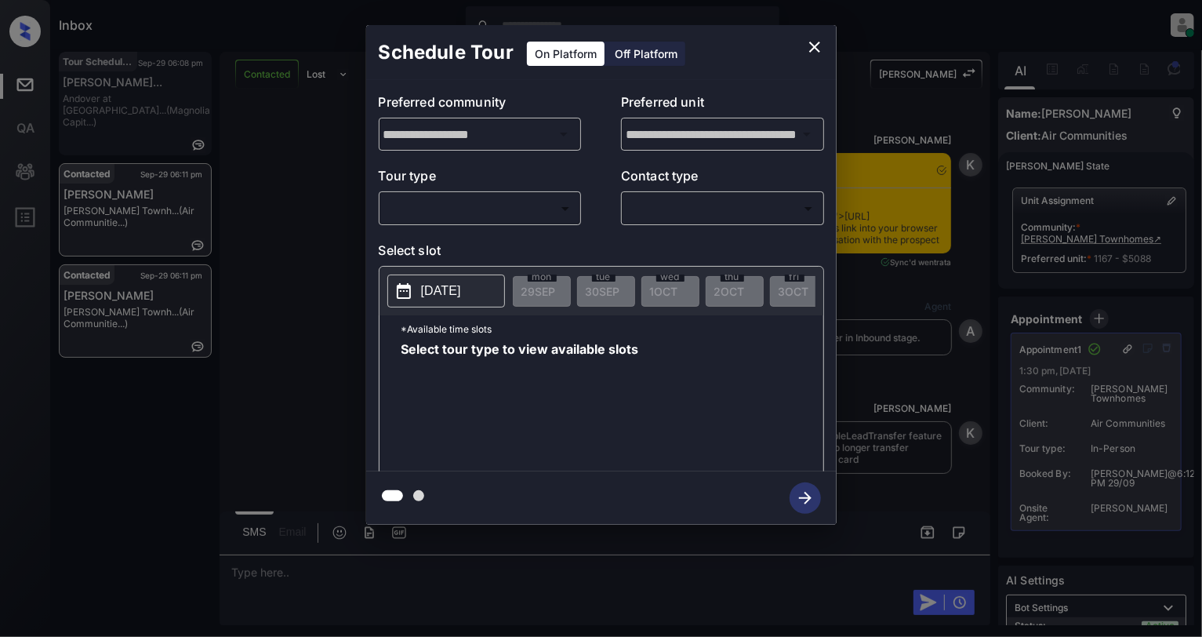
scroll to position [4524, 0]
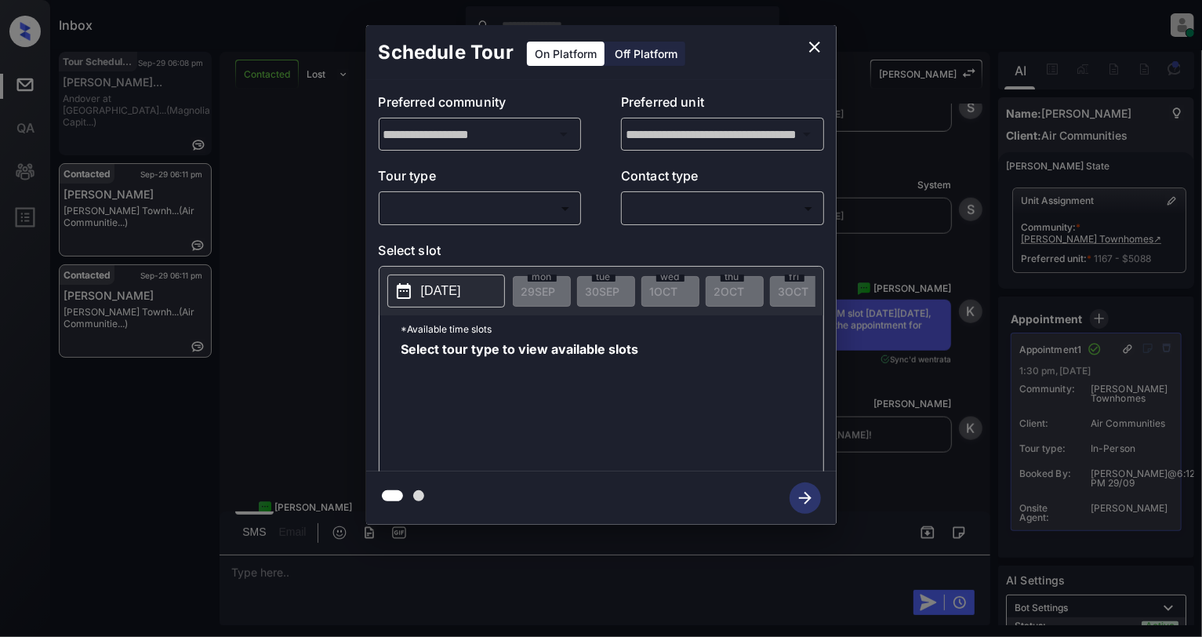
click at [465, 202] on body "Inbox [PERSON_NAME] Online Set yourself offline Set yourself on break Profile S…" at bounding box center [601, 318] width 1202 height 637
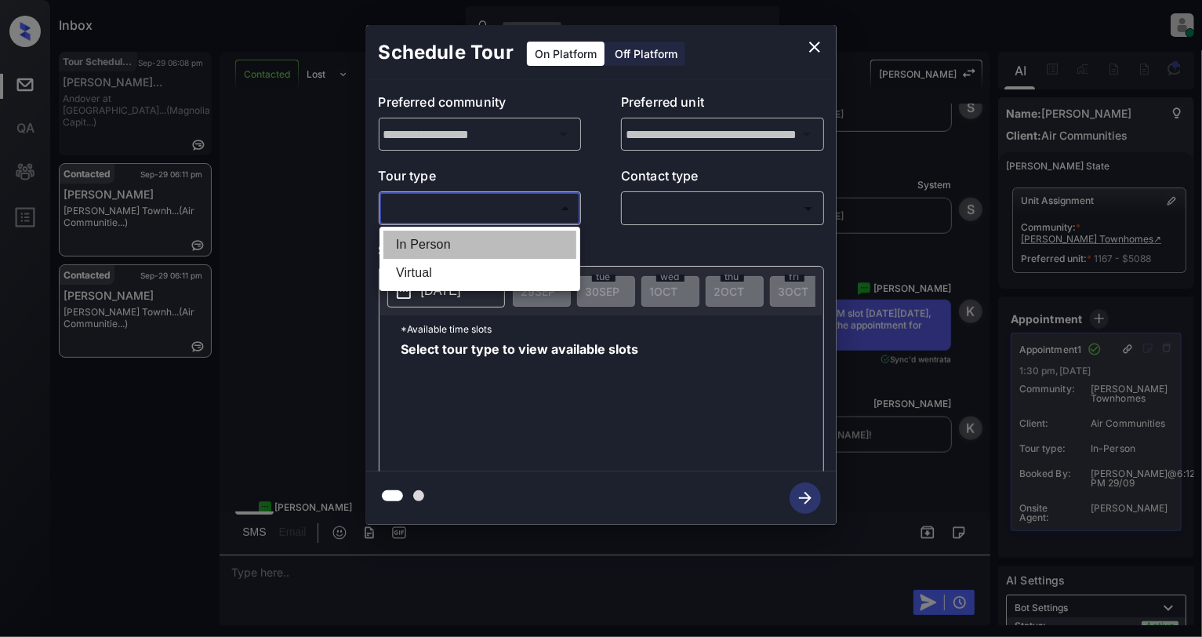
click at [477, 249] on li "In Person" at bounding box center [480, 245] width 193 height 28
type input "********"
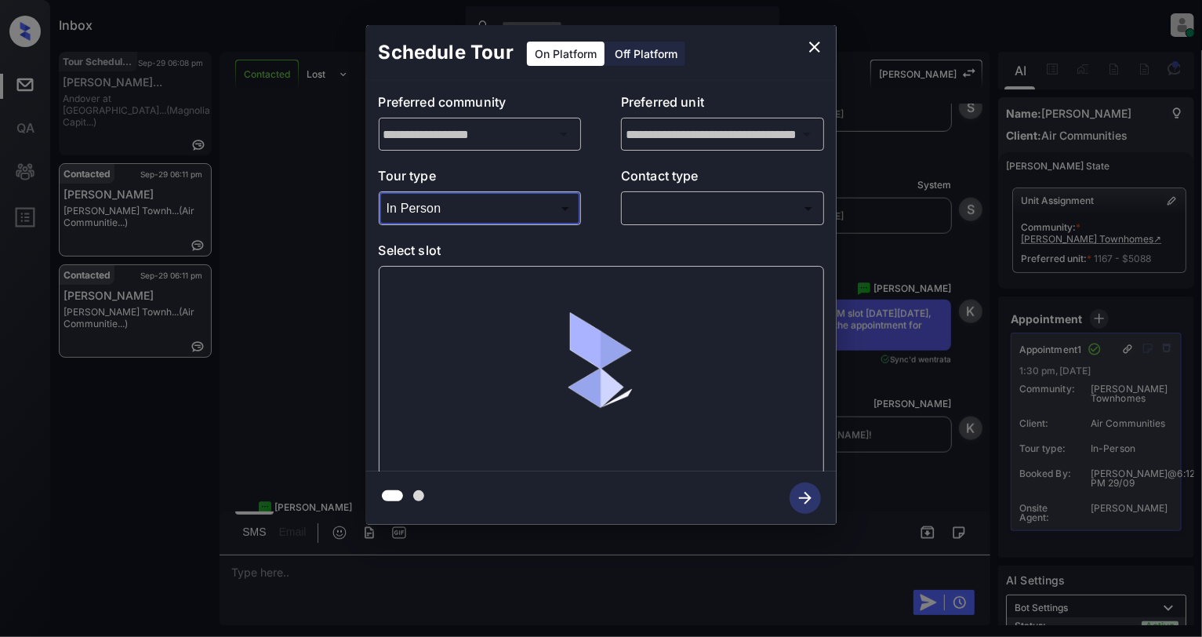
click at [811, 49] on icon "close" at bounding box center [814, 47] width 11 height 11
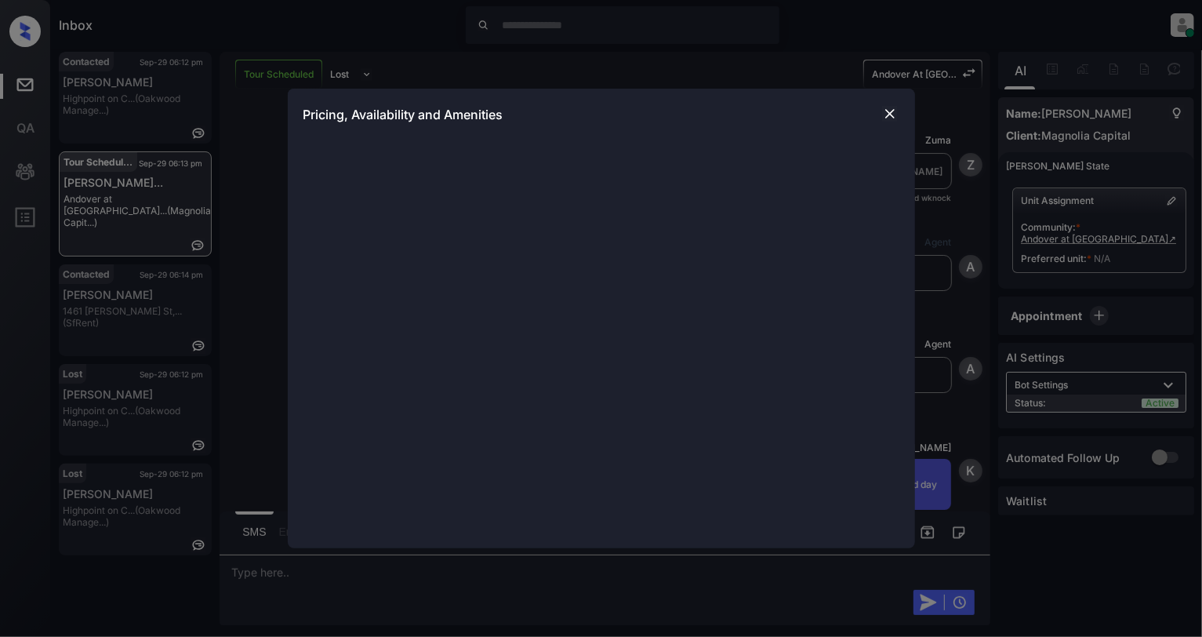
scroll to position [3323, 0]
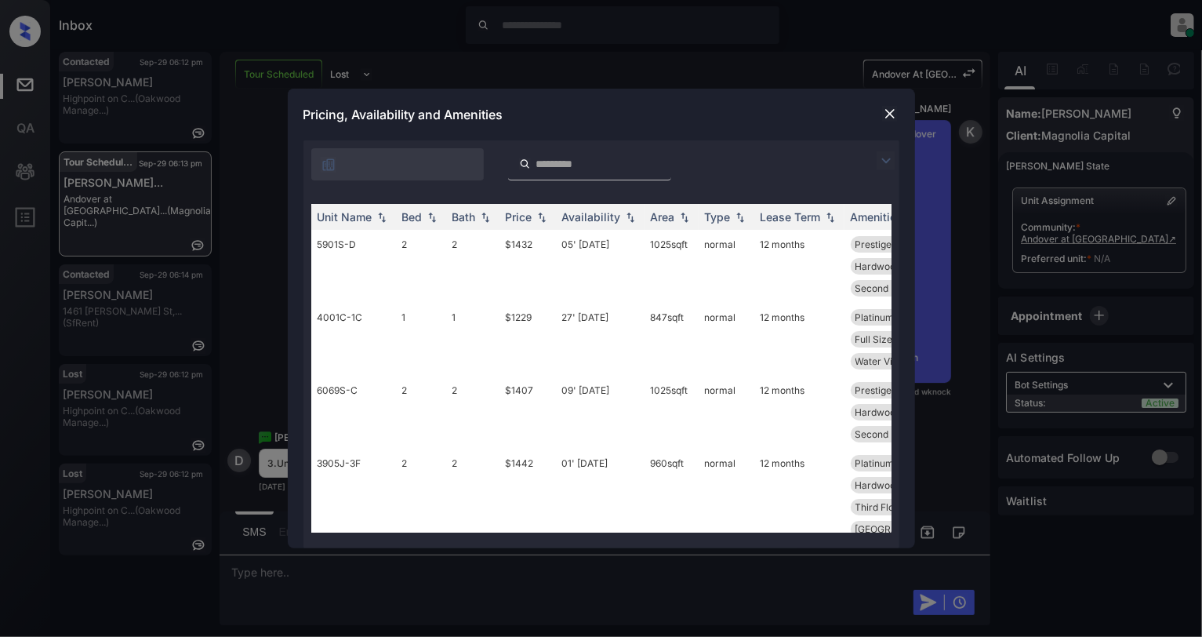
click at [569, 160] on input "search" at bounding box center [599, 164] width 129 height 13
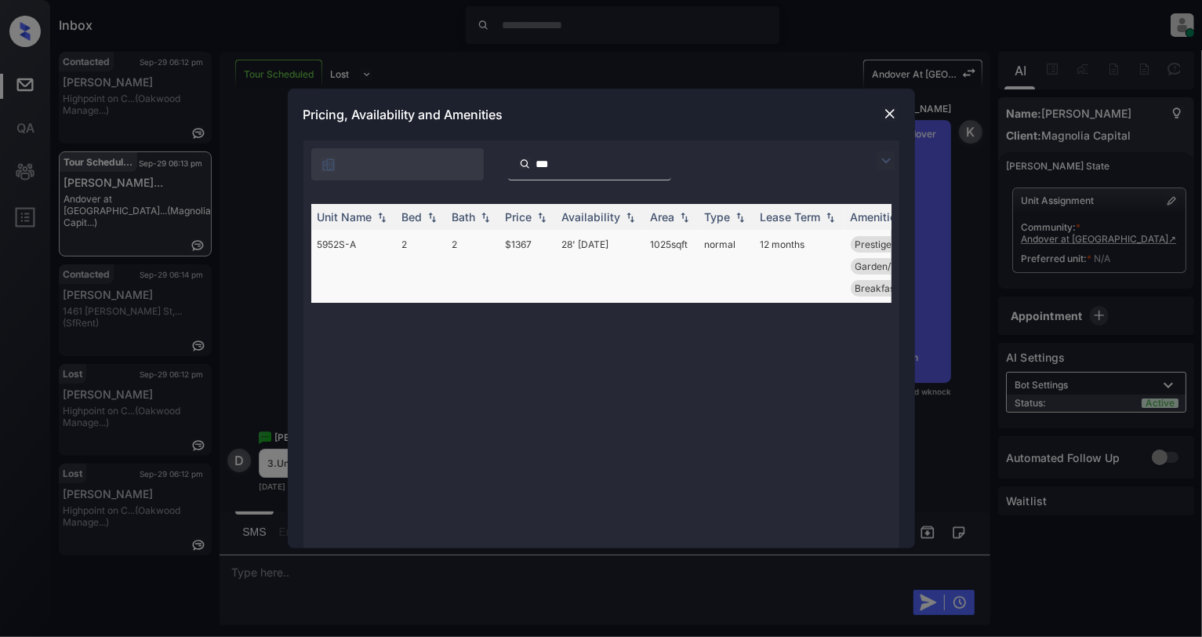
type input "***"
click at [399, 242] on td "2" at bounding box center [421, 266] width 50 height 73
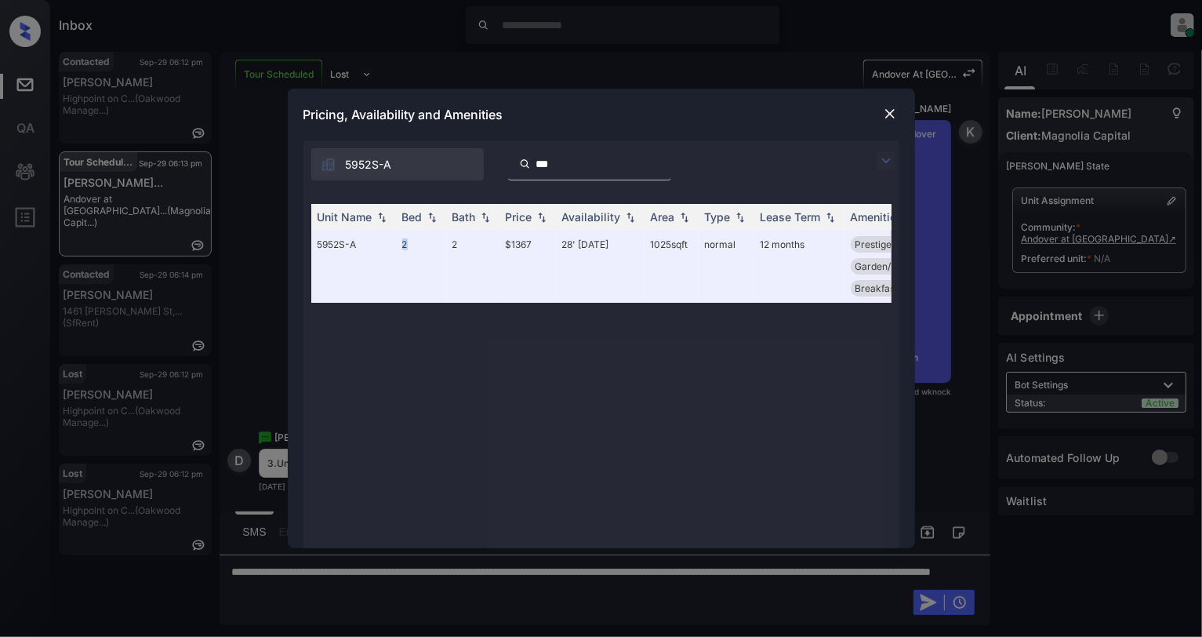
click at [886, 111] on img at bounding box center [890, 114] width 16 height 16
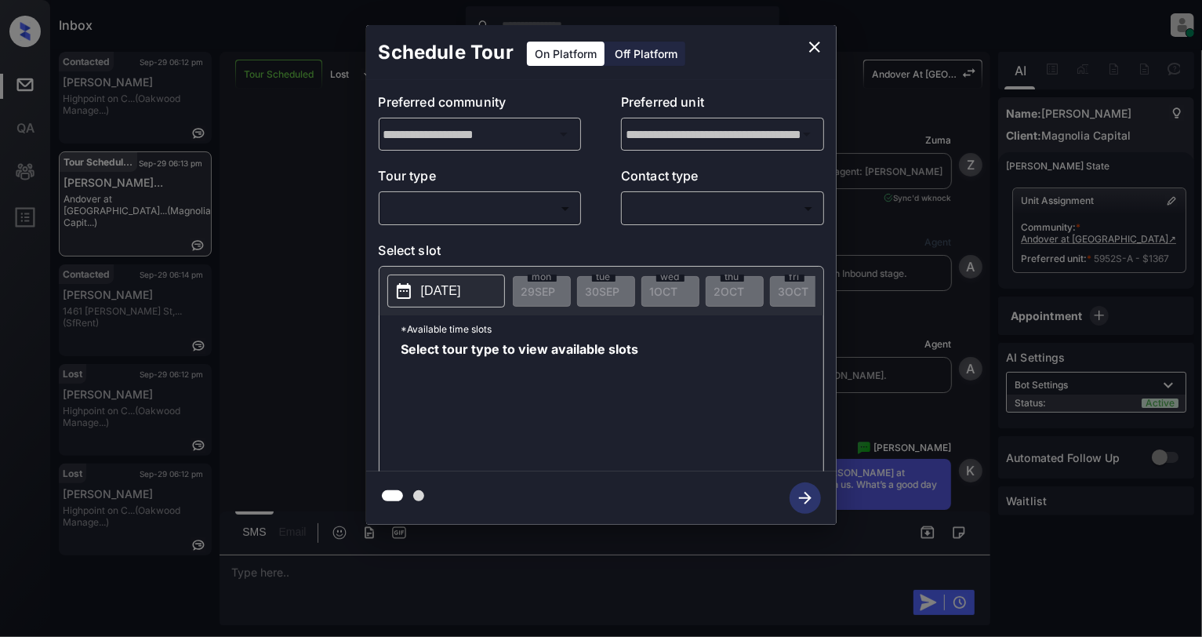
scroll to position [3634, 0]
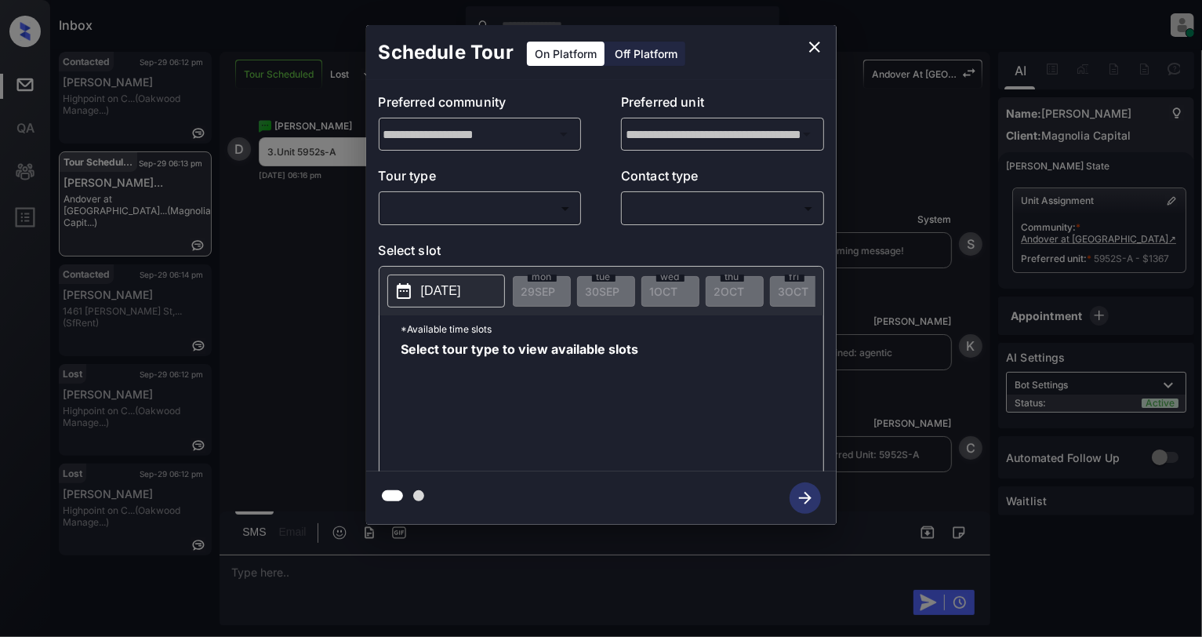
click at [484, 214] on body "Inbox Cynthia Montañez Online Set yourself offline Set yourself on break Profil…" at bounding box center [601, 318] width 1202 height 637
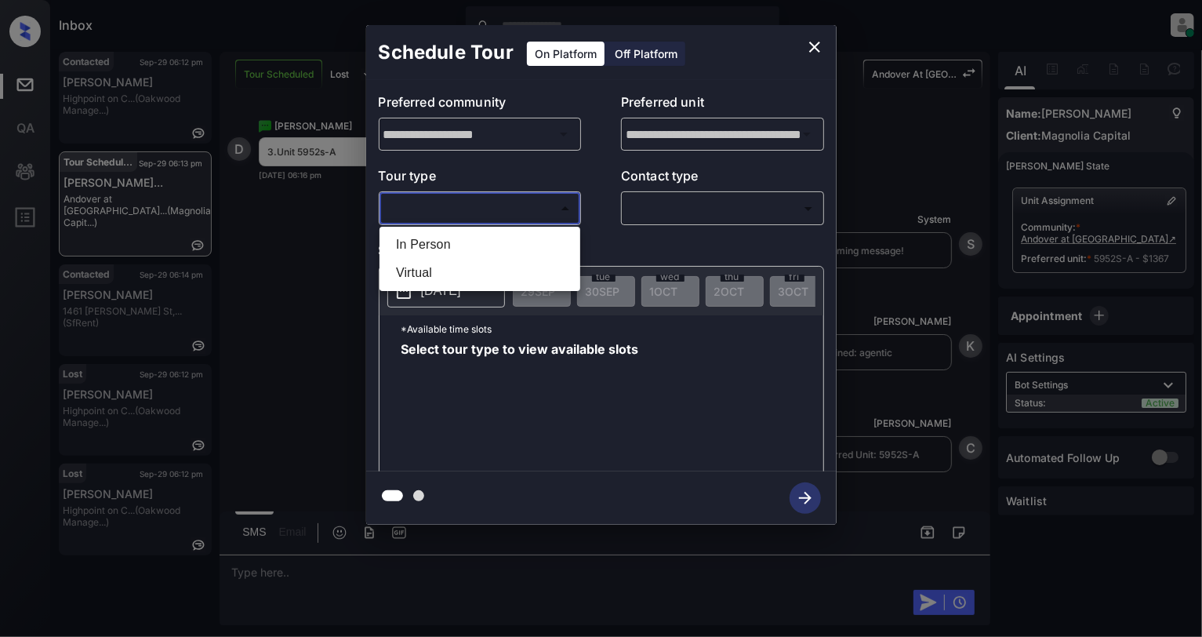
click at [462, 248] on li "In Person" at bounding box center [480, 245] width 193 height 28
type input "********"
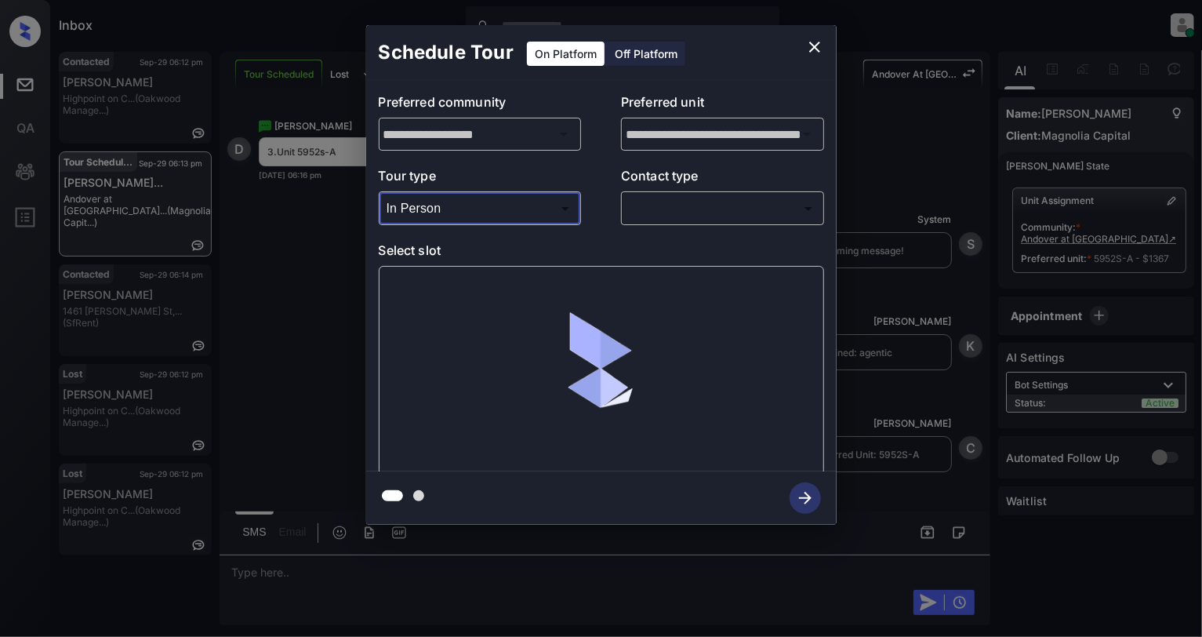
click at [714, 195] on div "​ ​" at bounding box center [722, 208] width 203 height 34
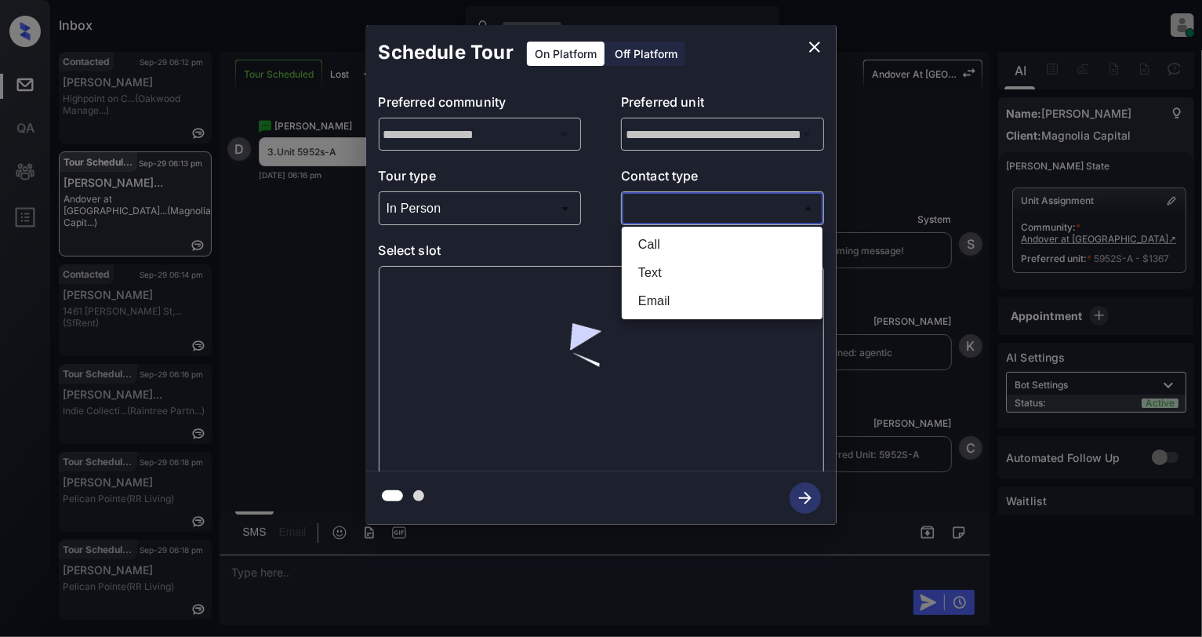
click at [714, 198] on body "Inbox Cynthia Montañez Online Set yourself offline Set yourself on break Profil…" at bounding box center [601, 318] width 1202 height 637
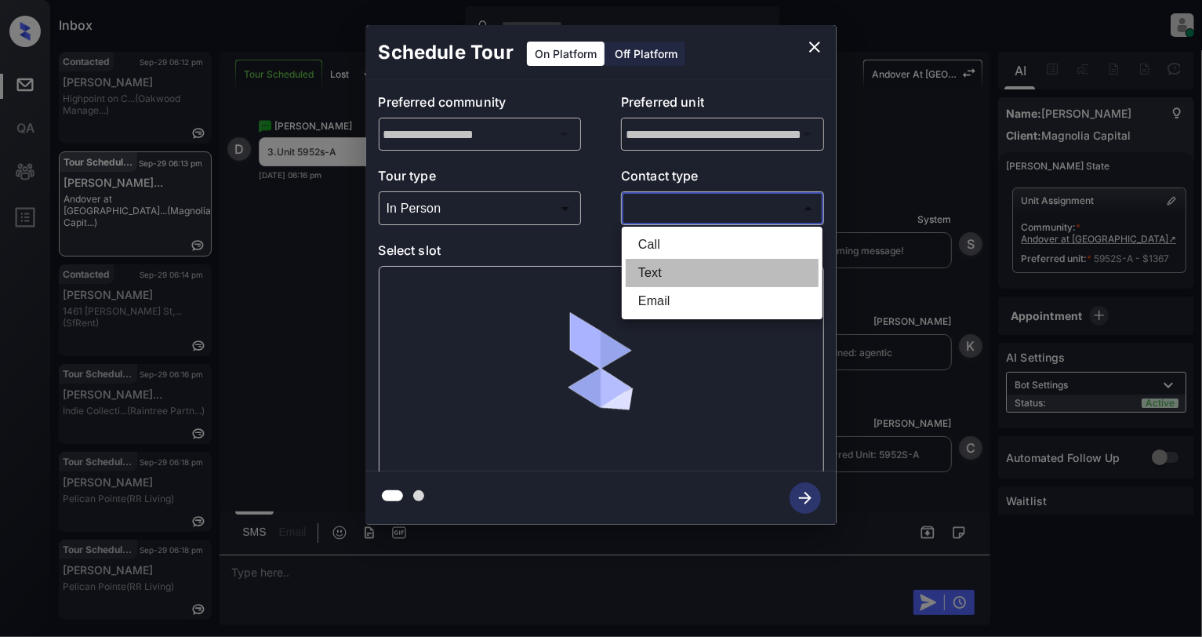
click at [660, 270] on li "Text" at bounding box center [722, 273] width 193 height 28
type input "****"
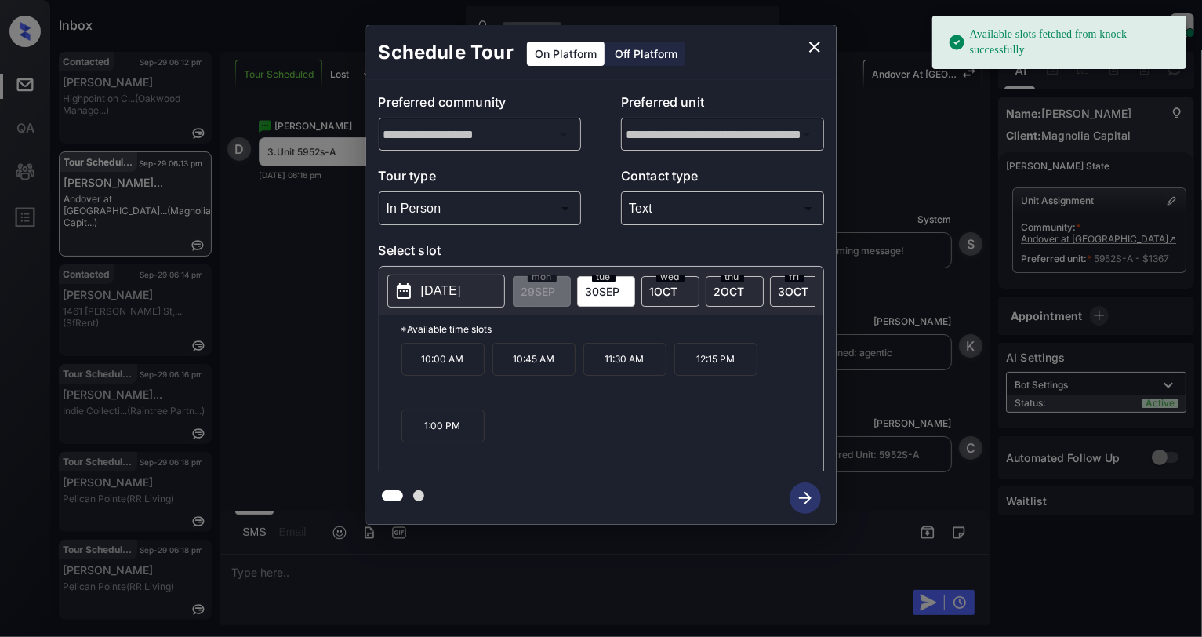
click at [419, 298] on button "[DATE]" at bounding box center [446, 291] width 118 height 33
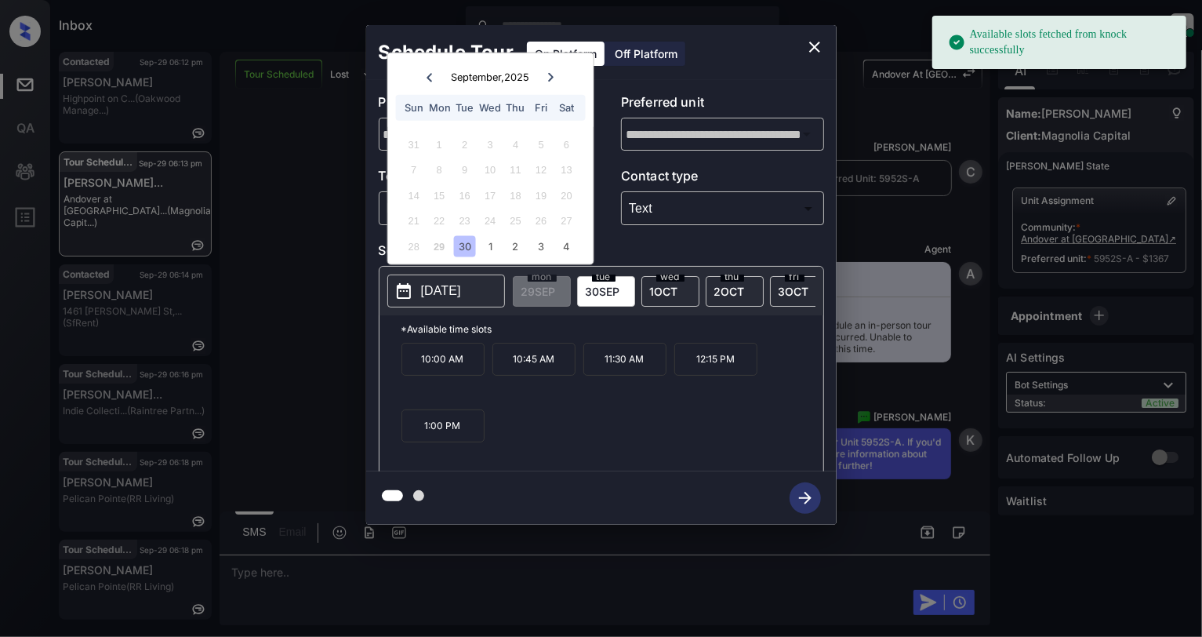
scroll to position [3916, 0]
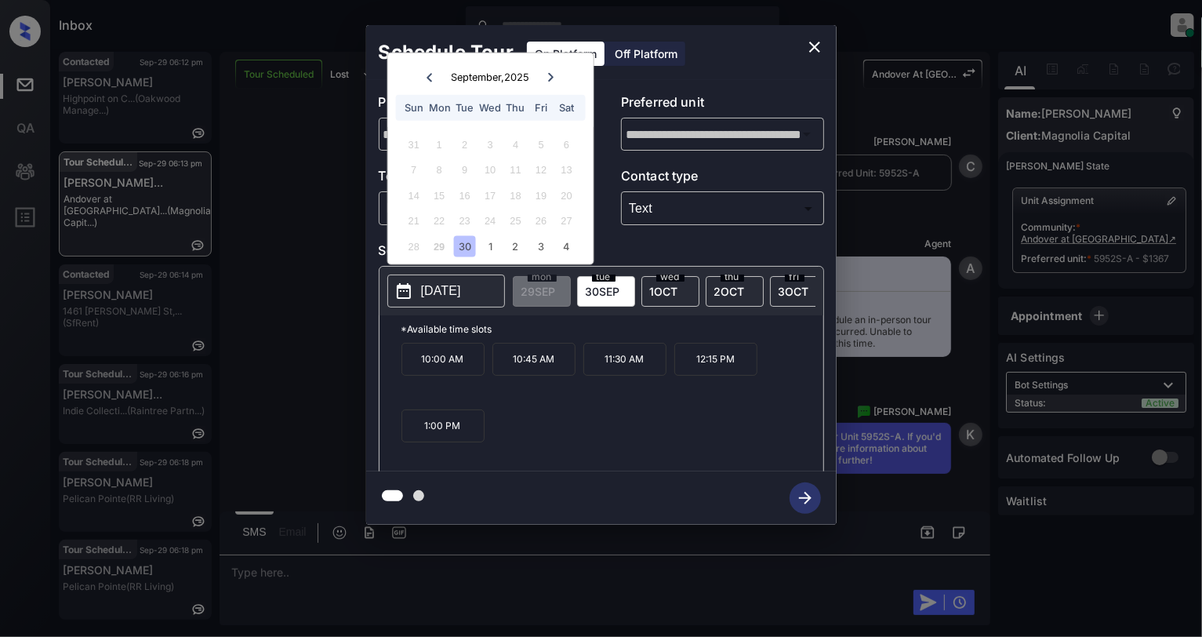
click at [544, 77] on div at bounding box center [550, 77] width 21 height 20
click at [569, 170] on div "11" at bounding box center [566, 169] width 21 height 21
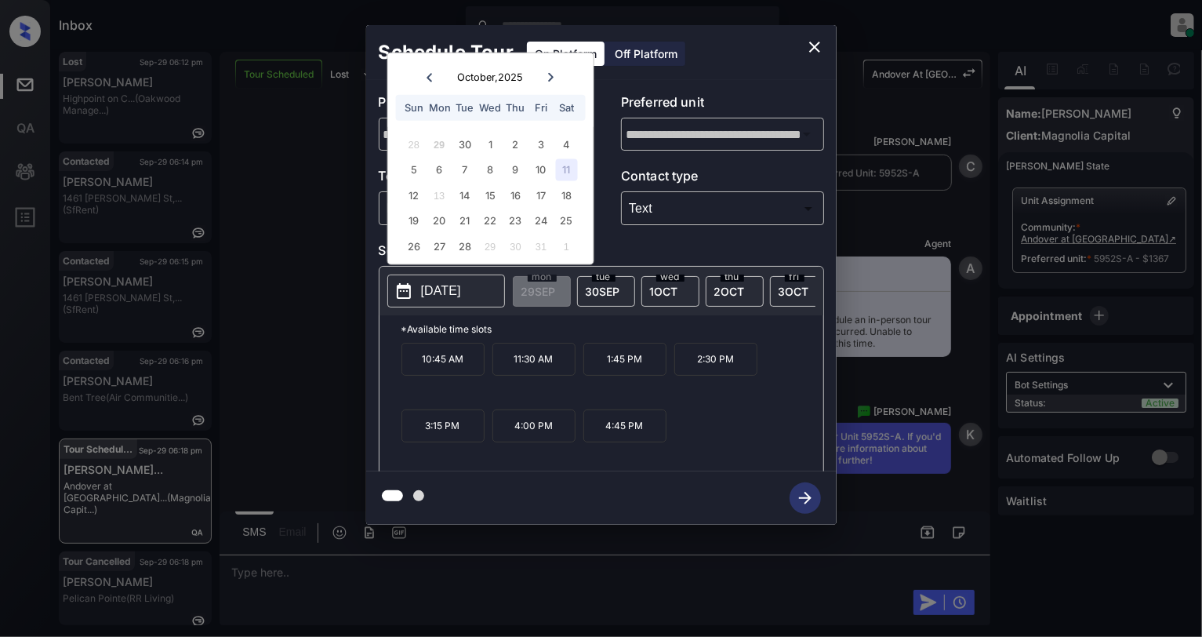
click at [813, 45] on icon "close" at bounding box center [814, 47] width 11 height 11
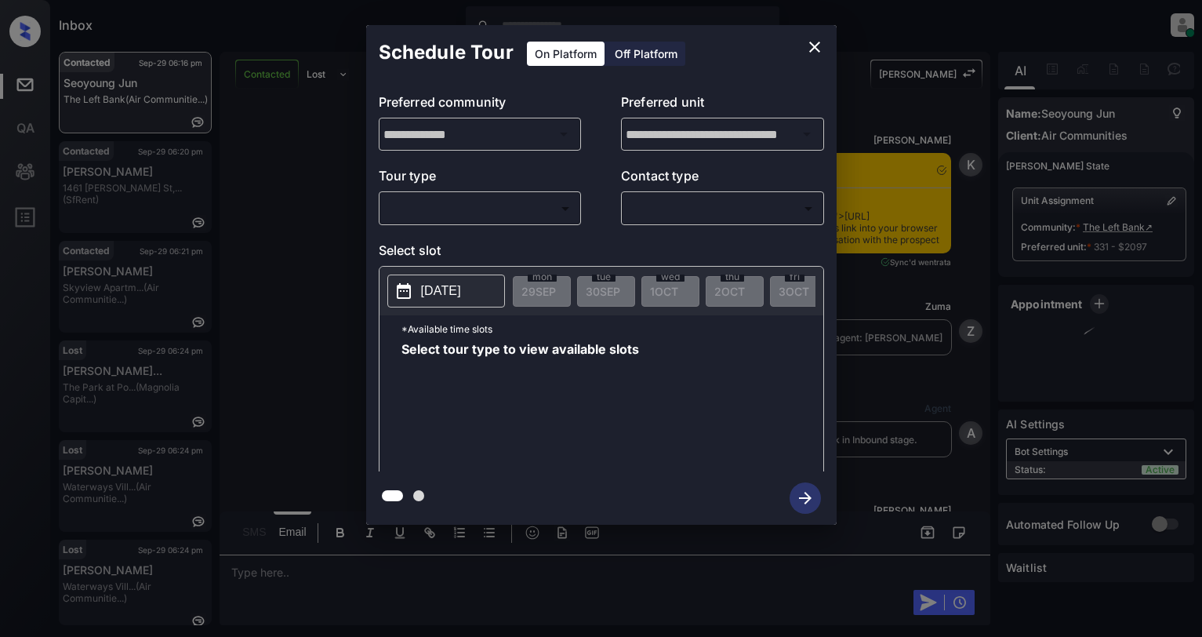
click at [409, 208] on body "Inbox Cynthia Montañez Online Set yourself offline Set yourself on break Profil…" at bounding box center [601, 318] width 1202 height 637
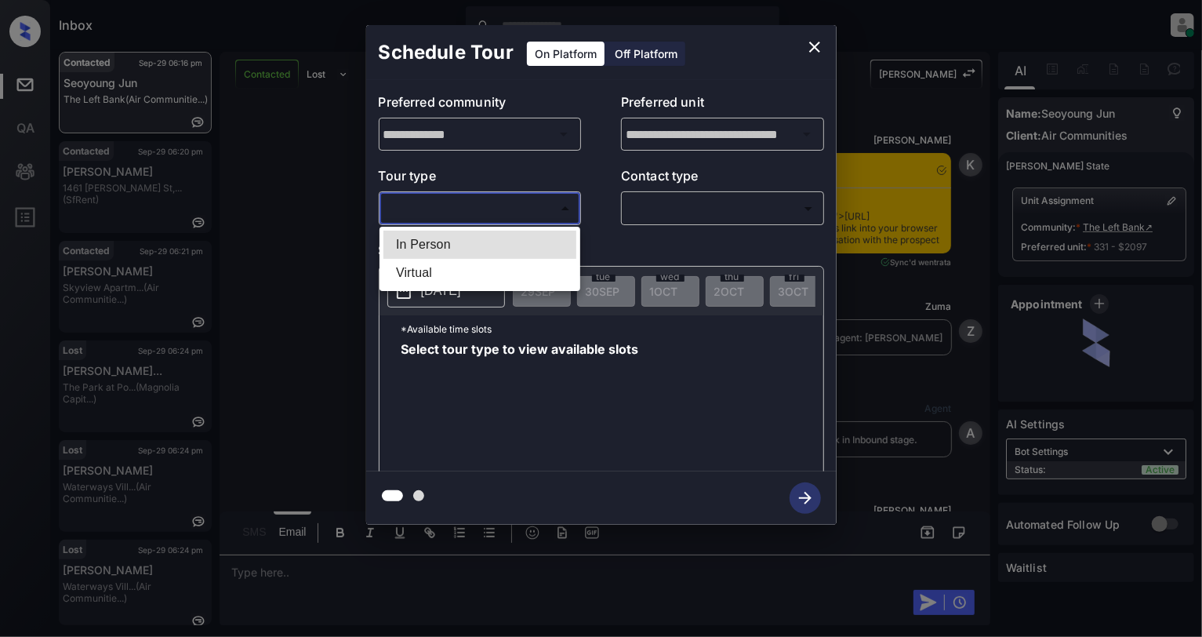
scroll to position [1359, 0]
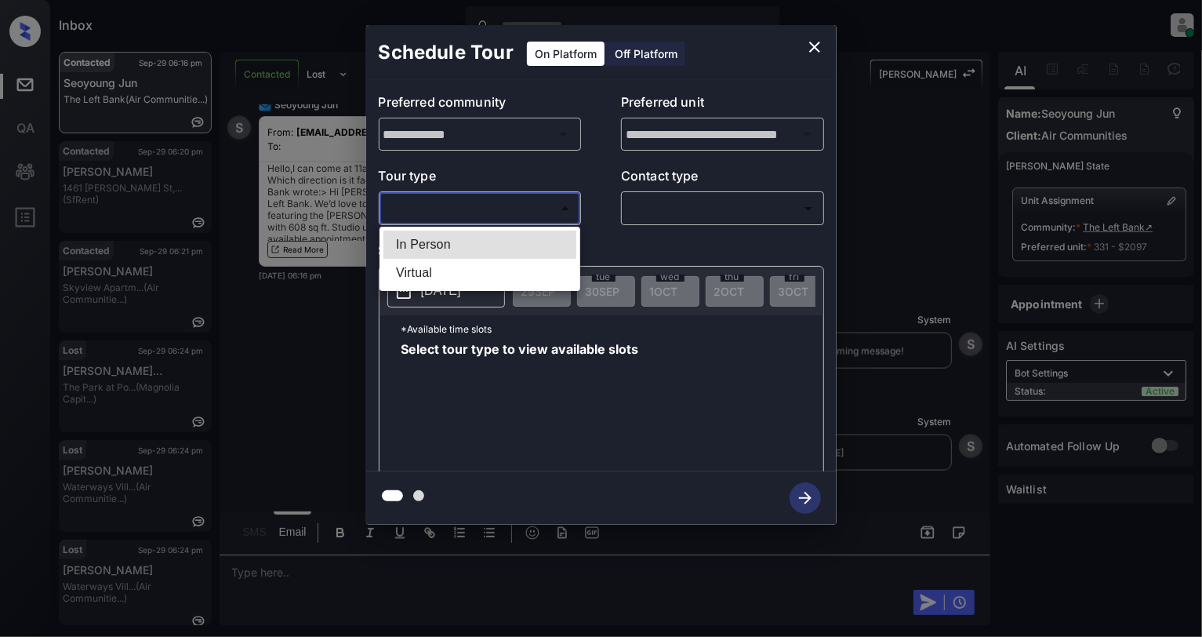
click at [412, 242] on li "In Person" at bounding box center [480, 245] width 193 height 28
type input "********"
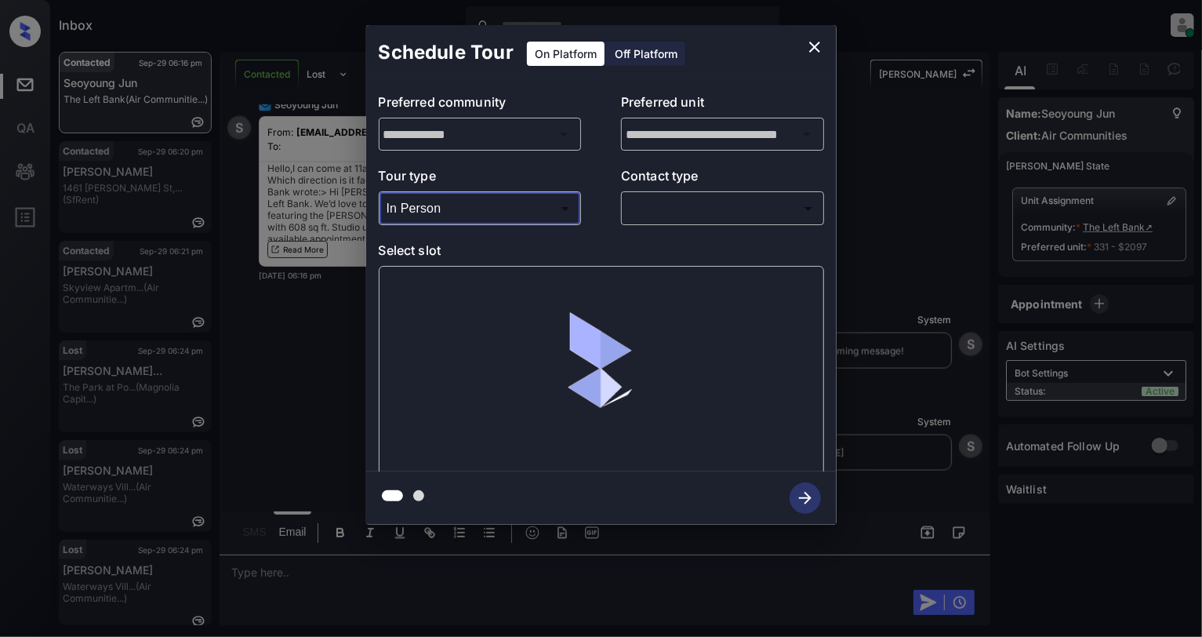
click at [689, 221] on body "Inbox Cynthia Montañez Online Set yourself offline Set yourself on break Profil…" at bounding box center [601, 318] width 1202 height 637
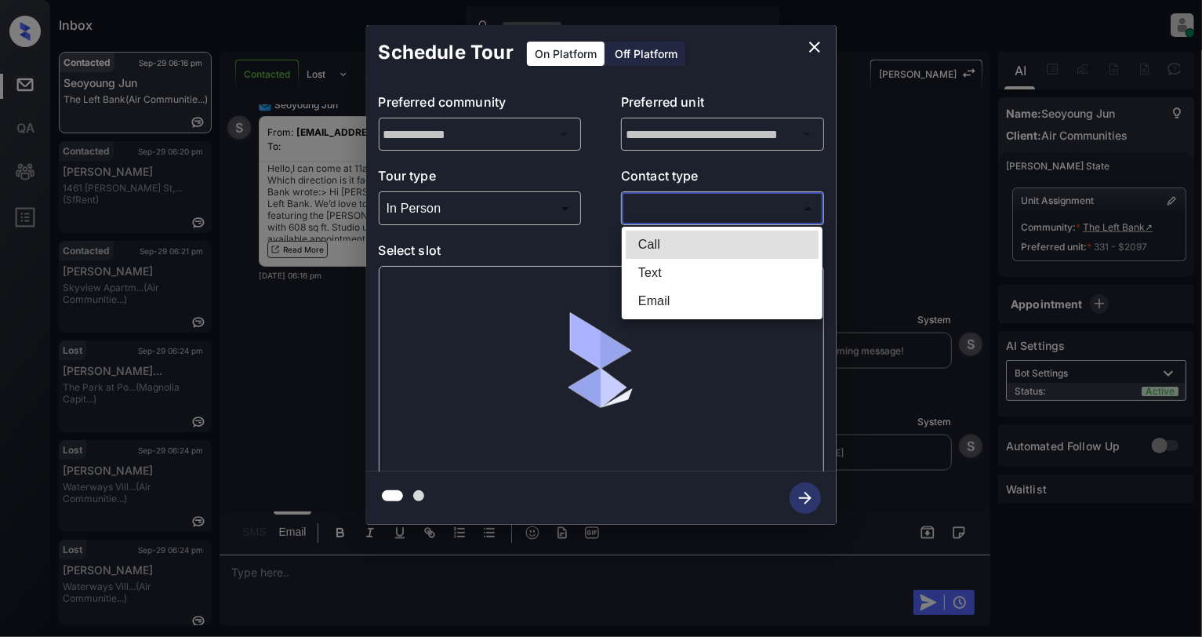
click at [665, 271] on li "Text" at bounding box center [722, 273] width 193 height 28
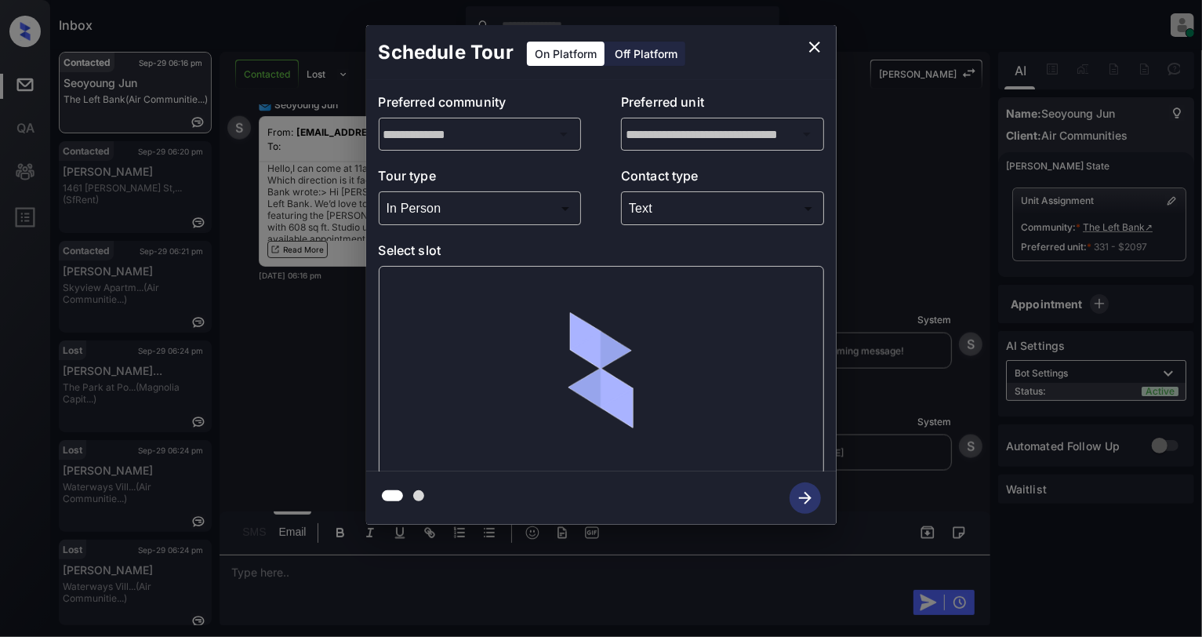
click at [651, 249] on p "Select slot" at bounding box center [602, 253] width 446 height 25
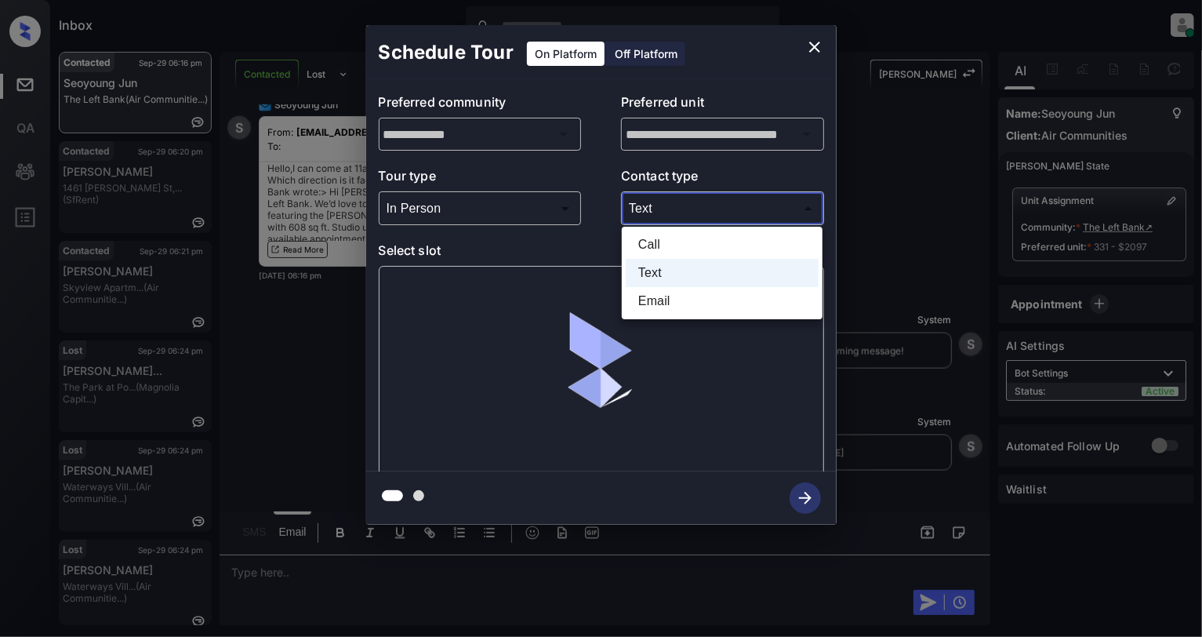
click at [647, 213] on body "Inbox Cynthia Montañez Online Set yourself offline Set yourself on break Profil…" at bounding box center [601, 318] width 1202 height 637
click at [642, 292] on li "Email" at bounding box center [722, 301] width 193 height 28
type input "*****"
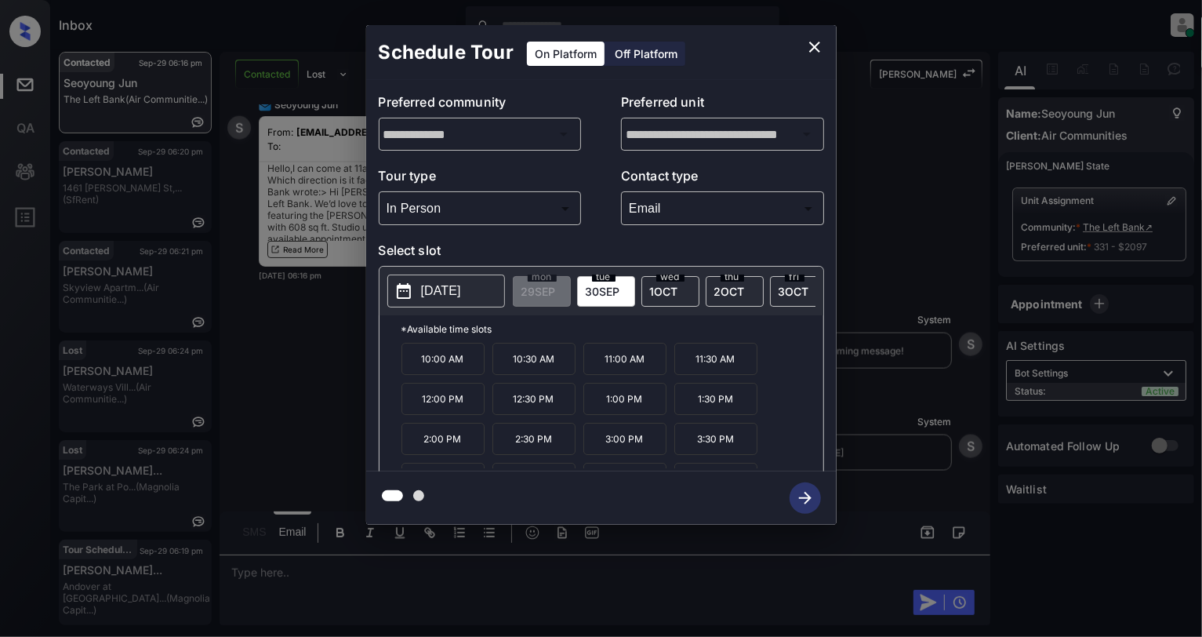
click at [644, 375] on p "11:00 AM" at bounding box center [625, 359] width 83 height 32
click at [820, 503] on icon "button" at bounding box center [805, 497] width 31 height 31
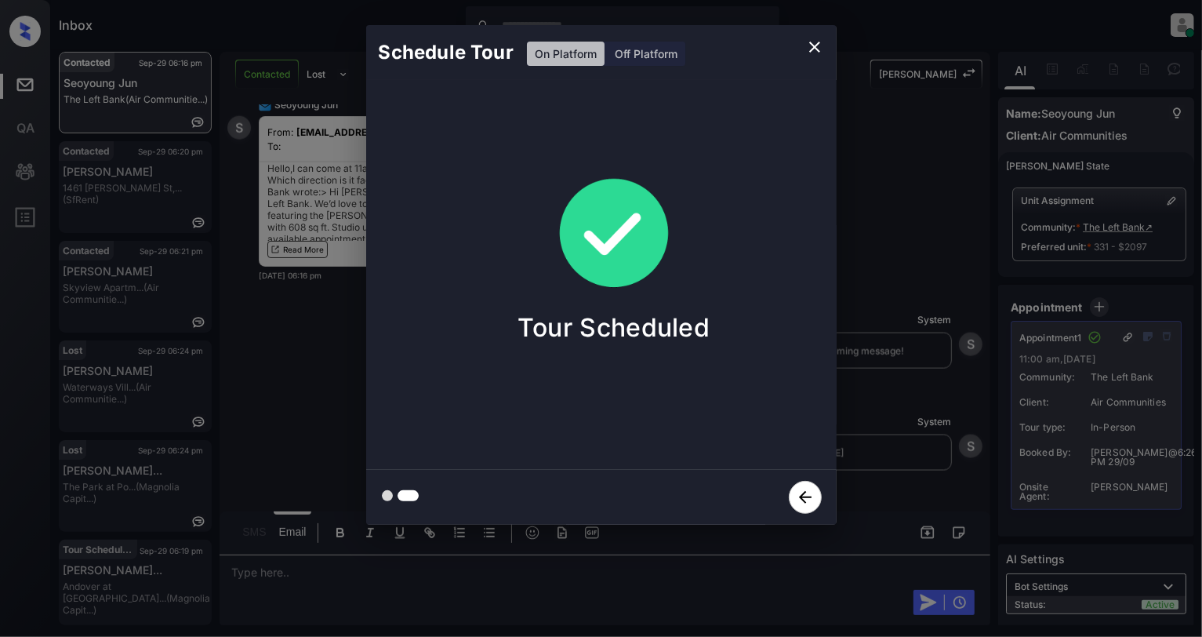
click at [813, 53] on icon "close" at bounding box center [815, 47] width 19 height 19
